Goal: Find specific page/section: Find specific page/section

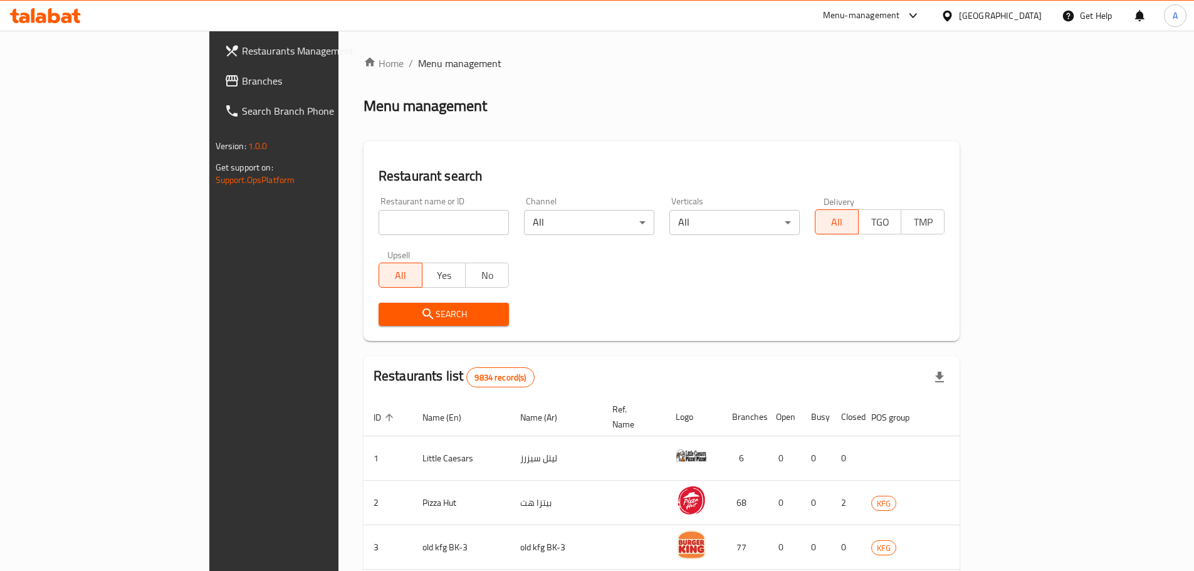
click at [305, 223] on div at bounding box center [597, 285] width 1194 height 571
click at [379, 223] on input "search" at bounding box center [444, 222] width 130 height 25
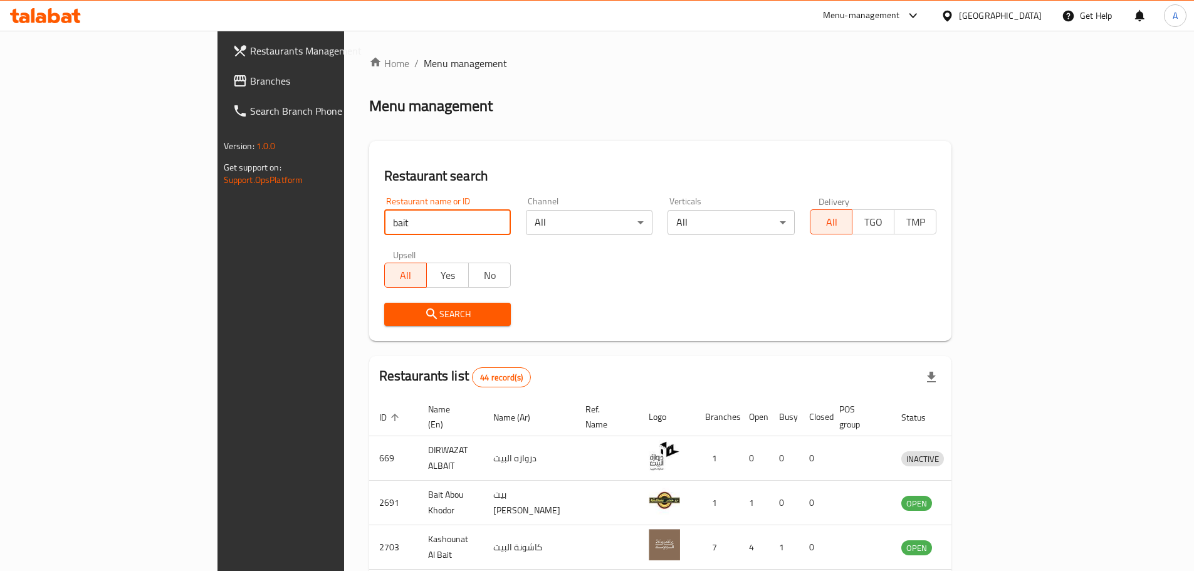
click at [384, 224] on input "bait" at bounding box center [447, 222] width 127 height 25
click button "Search" at bounding box center [447, 314] width 127 height 23
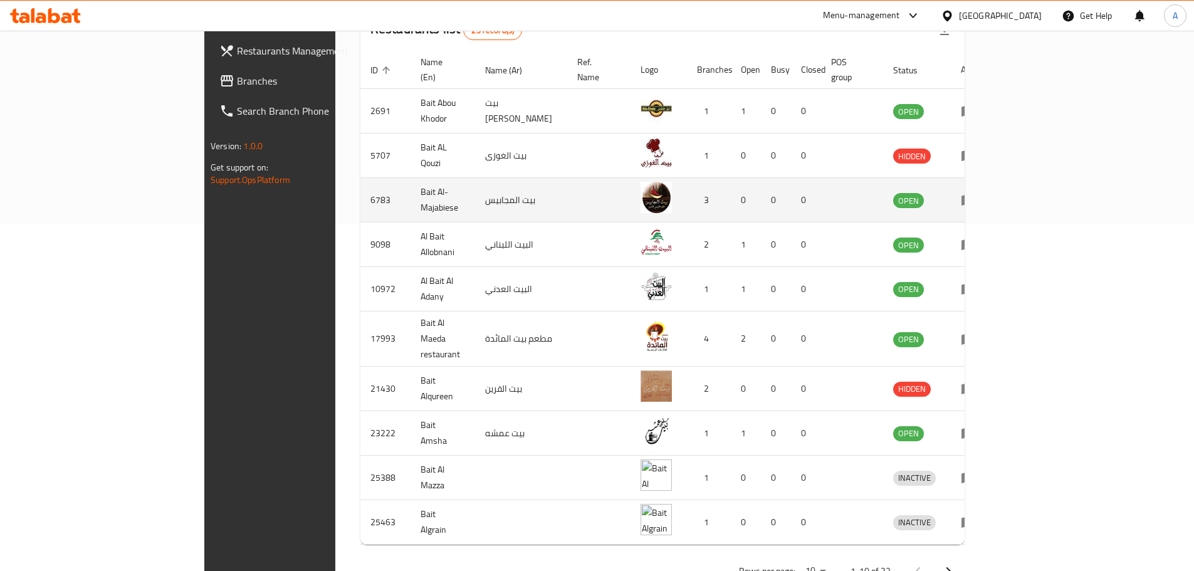
scroll to position [364, 0]
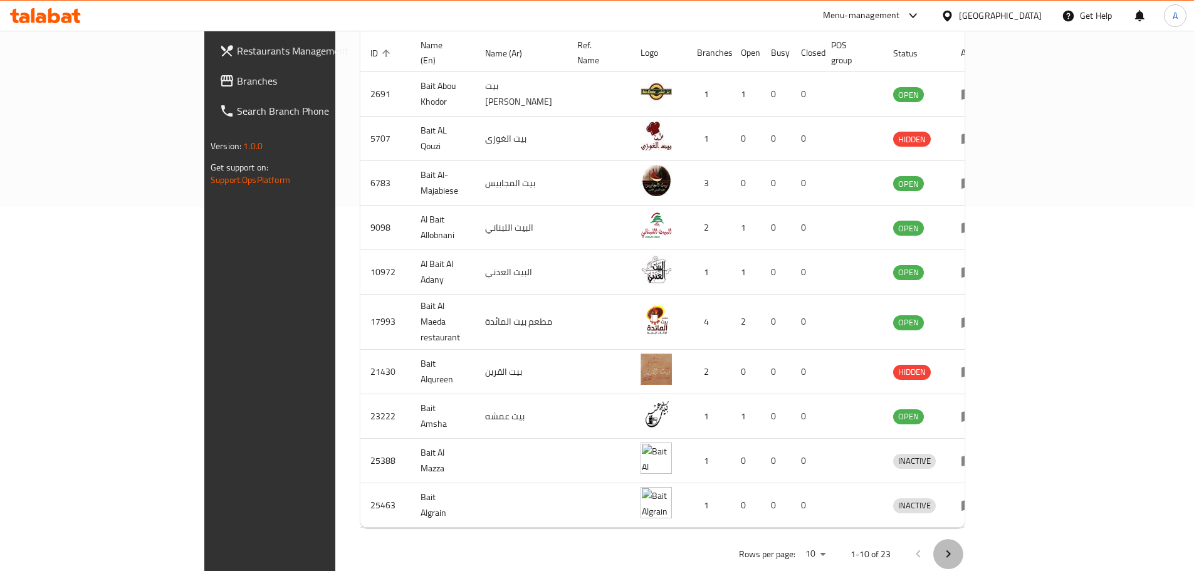
click at [956, 546] on icon "Next page" at bounding box center [948, 553] width 15 height 15
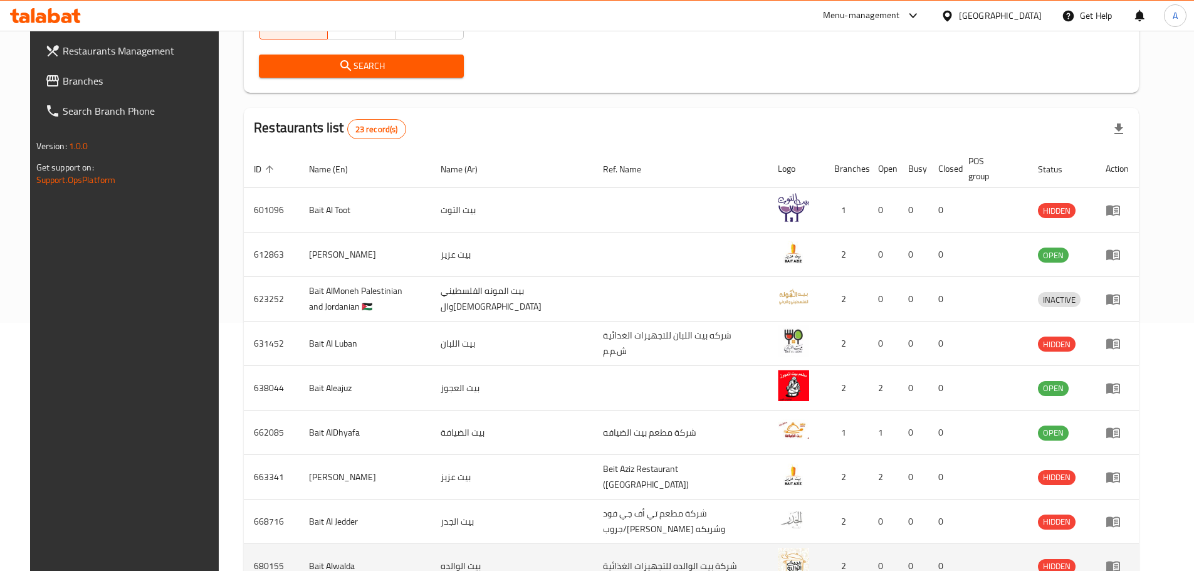
scroll to position [176, 0]
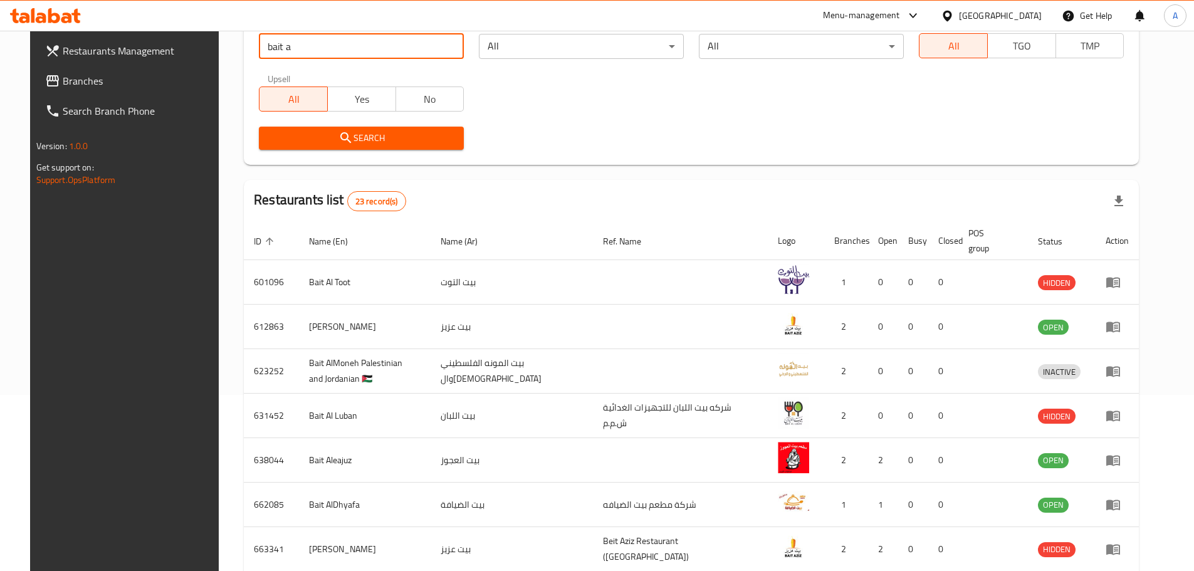
click at [341, 45] on input "bait a" at bounding box center [361, 46] width 205 height 25
type input "bait alea"
click button "Search" at bounding box center [361, 138] width 205 height 23
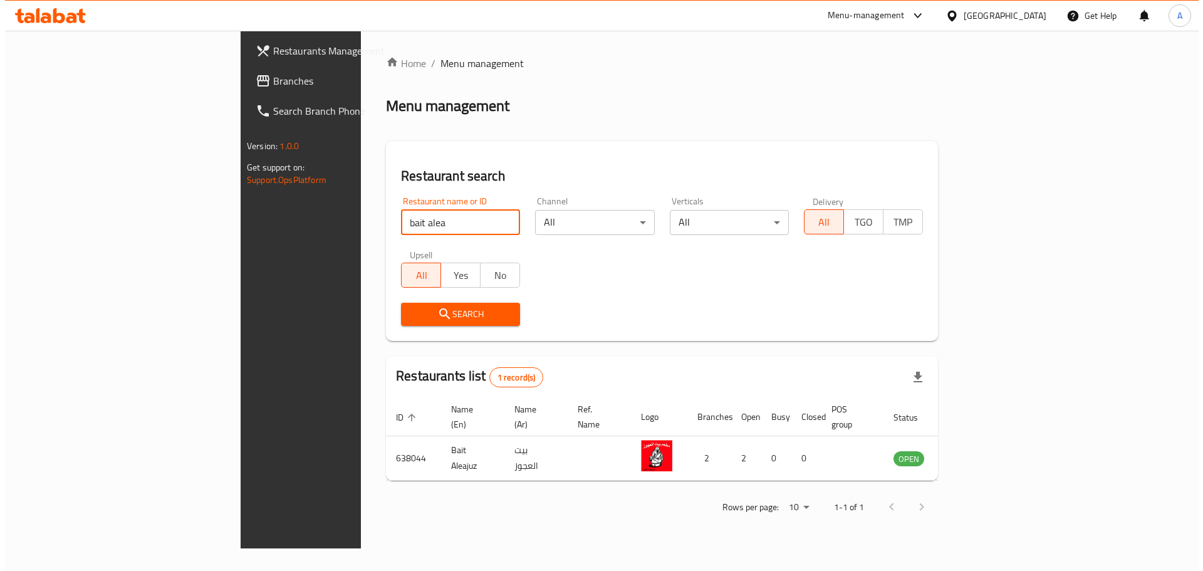
scroll to position [0, 0]
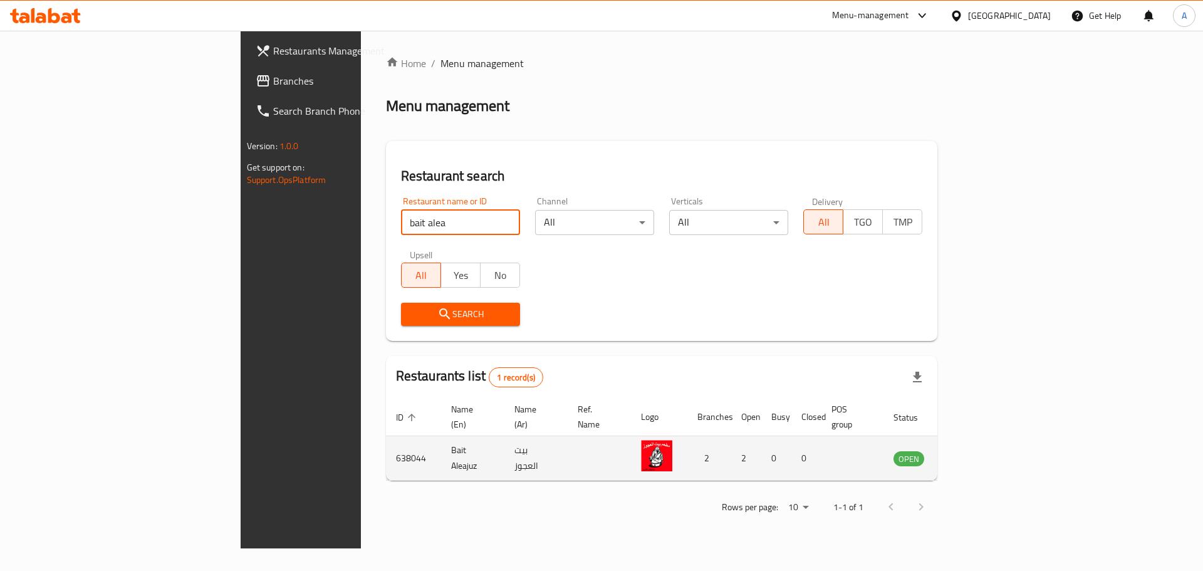
click at [386, 449] on td "638044" at bounding box center [413, 458] width 55 height 44
click at [386, 448] on td "638044" at bounding box center [413, 458] width 55 height 44
copy td "638044"
click at [441, 444] on td "Bait Aleajuz" at bounding box center [472, 458] width 63 height 44
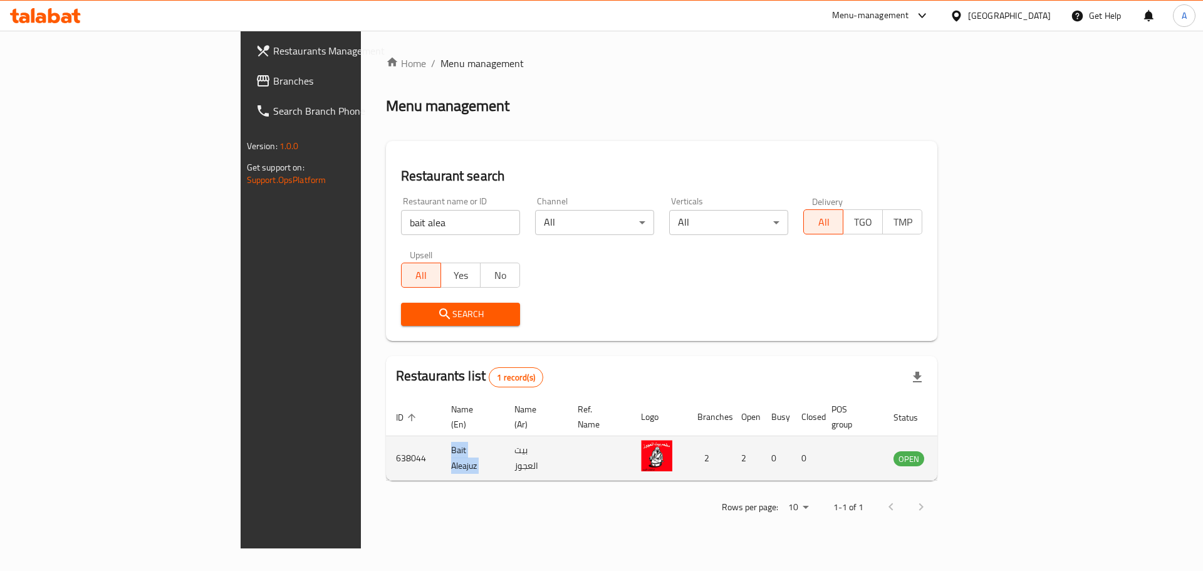
click at [441, 444] on td "Bait Aleajuz" at bounding box center [472, 458] width 63 height 44
copy td "Bait Aleajuz"
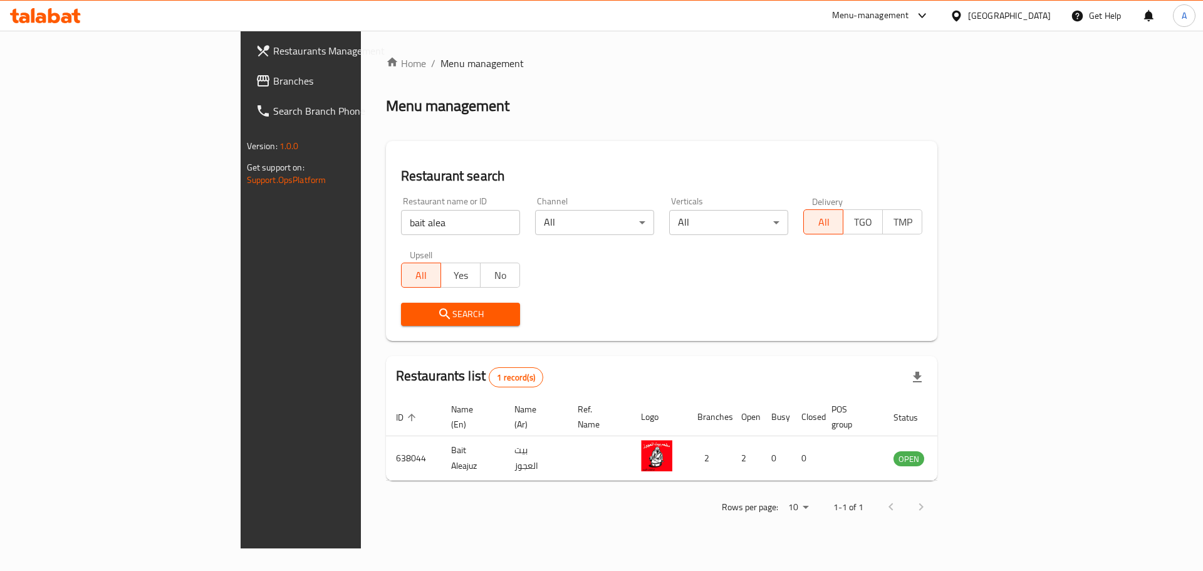
click at [441, 65] on span "Menu management" at bounding box center [482, 63] width 83 height 15
click at [386, 63] on link "Home" at bounding box center [406, 63] width 40 height 15
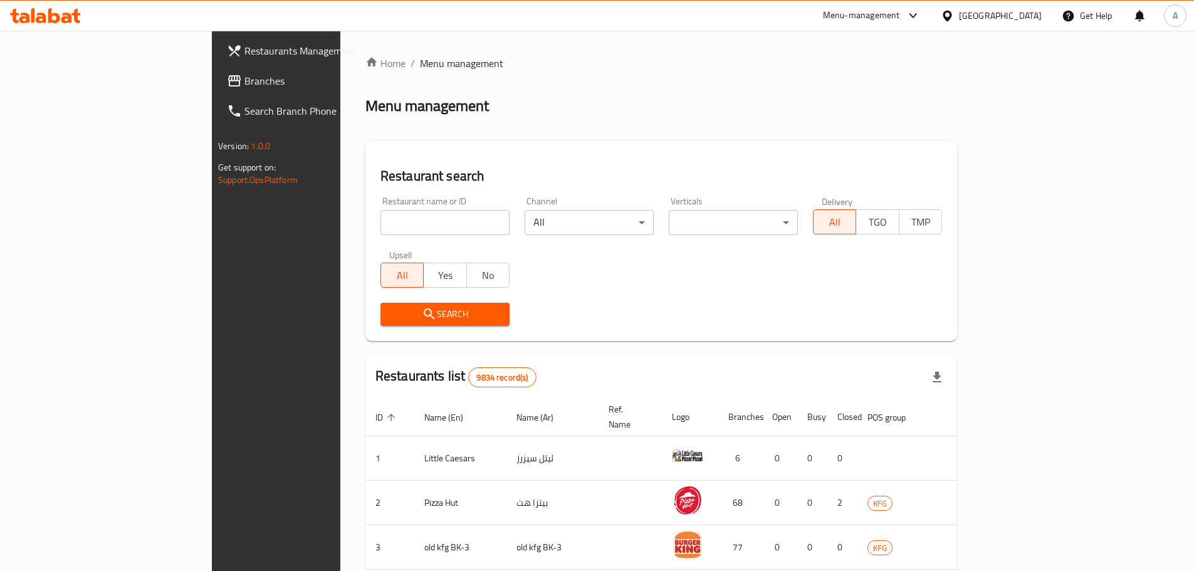
click at [365, 212] on div "Home / Menu management Menu management Restaurant search Restaurant name or ID …" at bounding box center [661, 480] width 592 height 848
click at [380, 219] on input "search" at bounding box center [444, 222] width 129 height 25
click button "Search" at bounding box center [444, 314] width 129 height 23
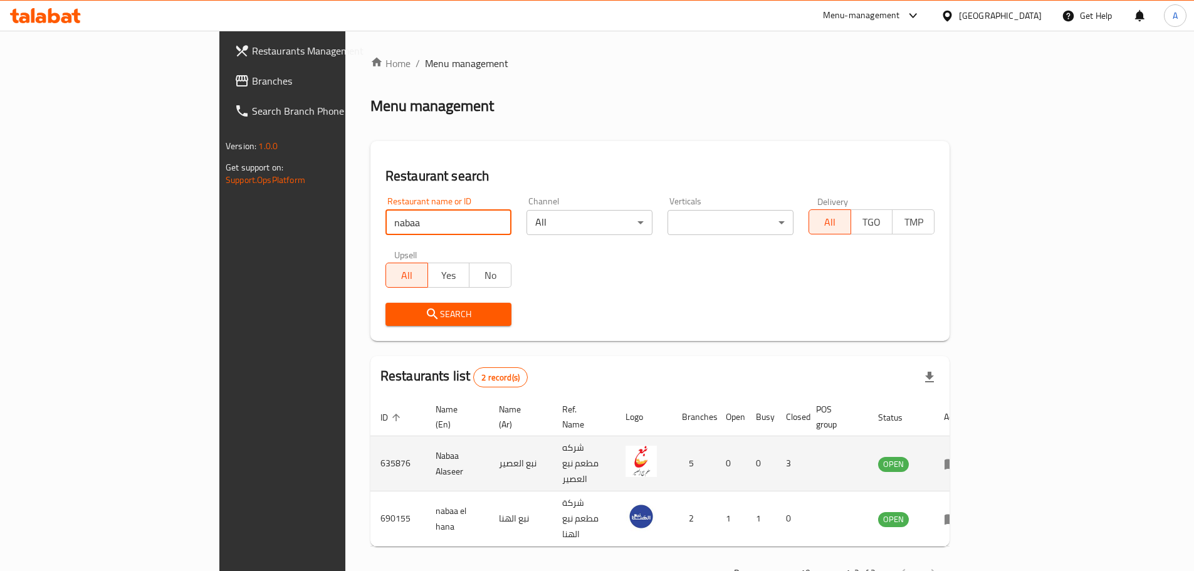
click at [370, 449] on td "635876" at bounding box center [397, 463] width 55 height 55
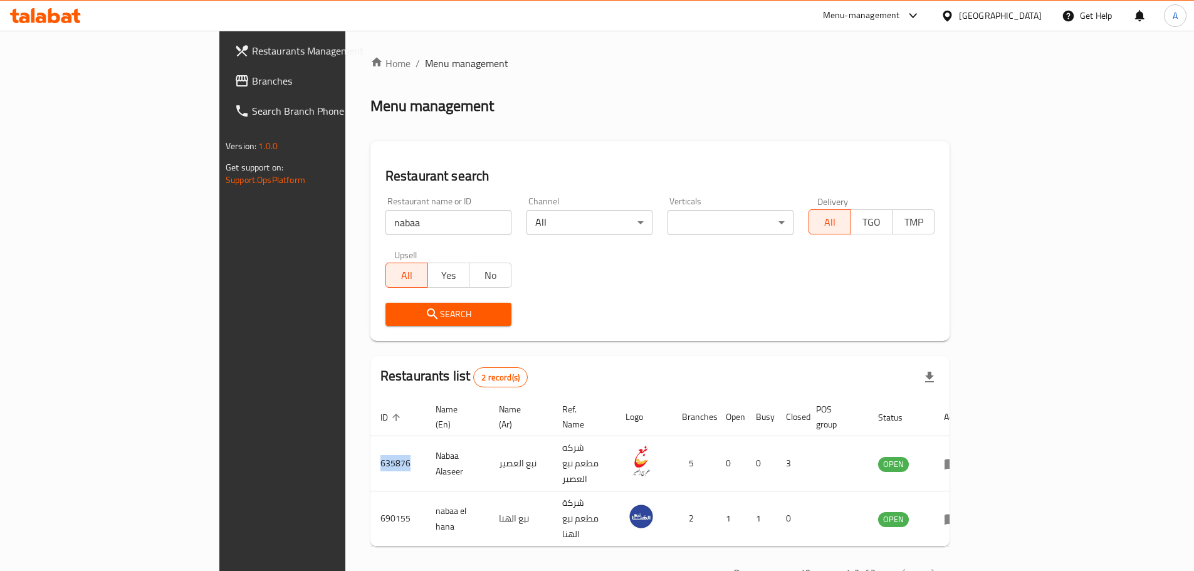
copy td "635876"
click at [385, 216] on input "nabaa" at bounding box center [448, 222] width 126 height 25
type input "zwarit"
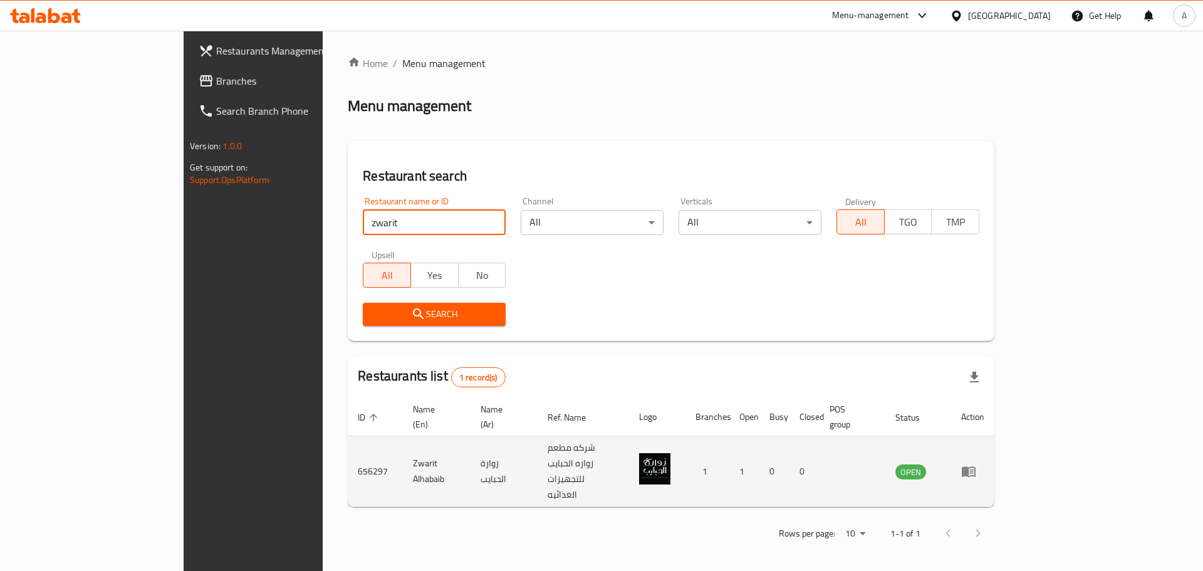
click at [976, 464] on icon "enhanced table" at bounding box center [968, 471] width 15 height 15
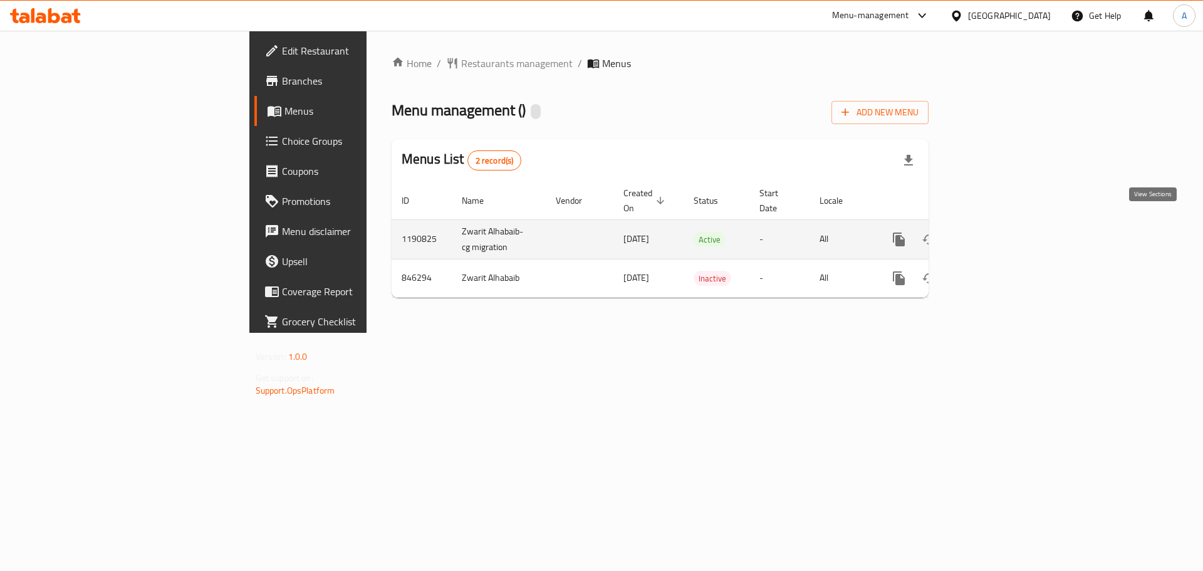
click at [995, 234] on icon "enhanced table" at bounding box center [989, 239] width 11 height 11
